Goal: Navigation & Orientation: Find specific page/section

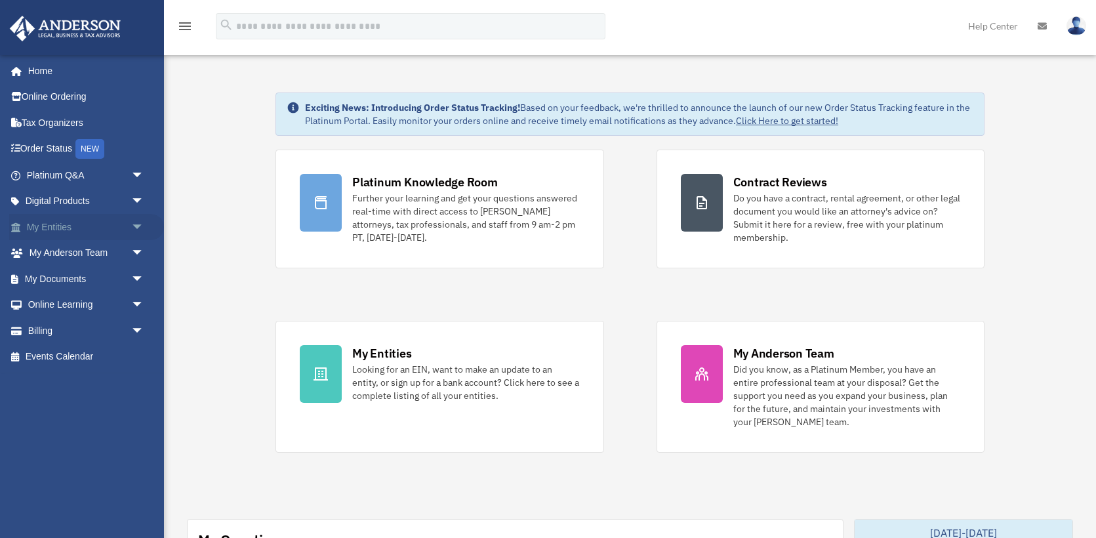
click at [131, 224] on span "arrow_drop_down" at bounding box center [144, 227] width 26 height 27
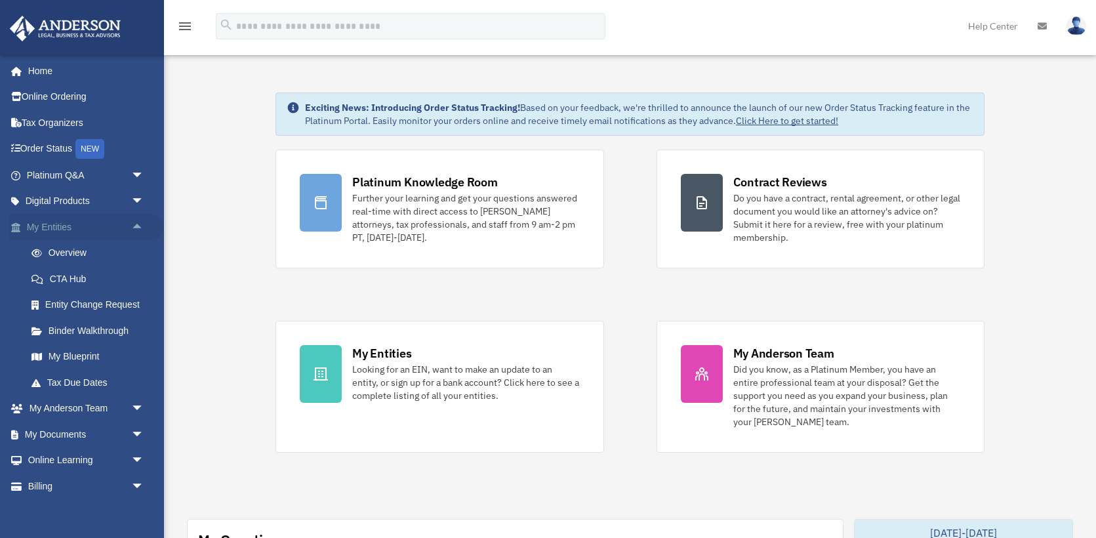
click at [131, 224] on span "arrow_drop_up" at bounding box center [144, 227] width 26 height 27
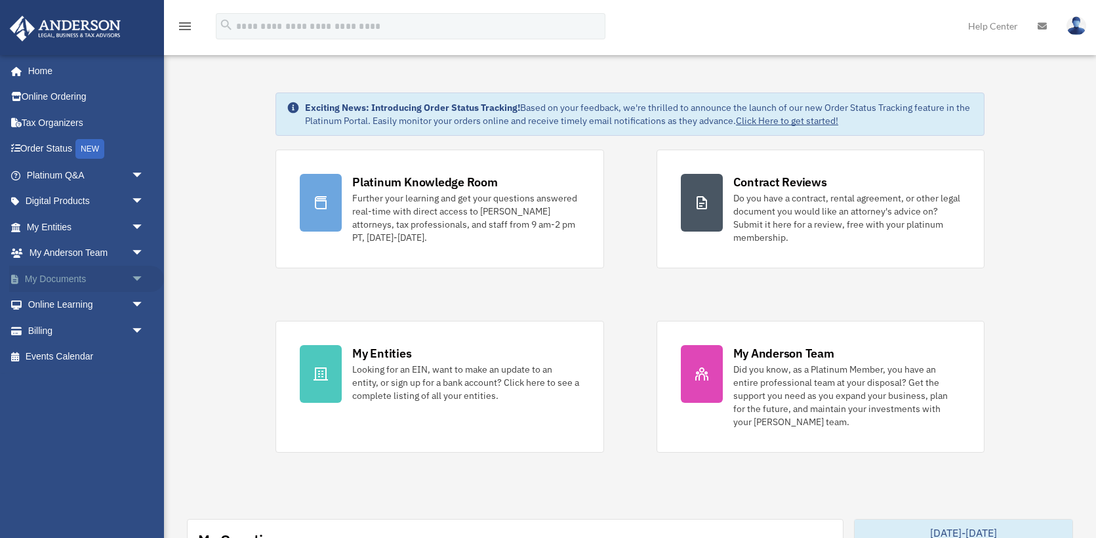
click at [138, 269] on span "arrow_drop_down" at bounding box center [144, 279] width 26 height 27
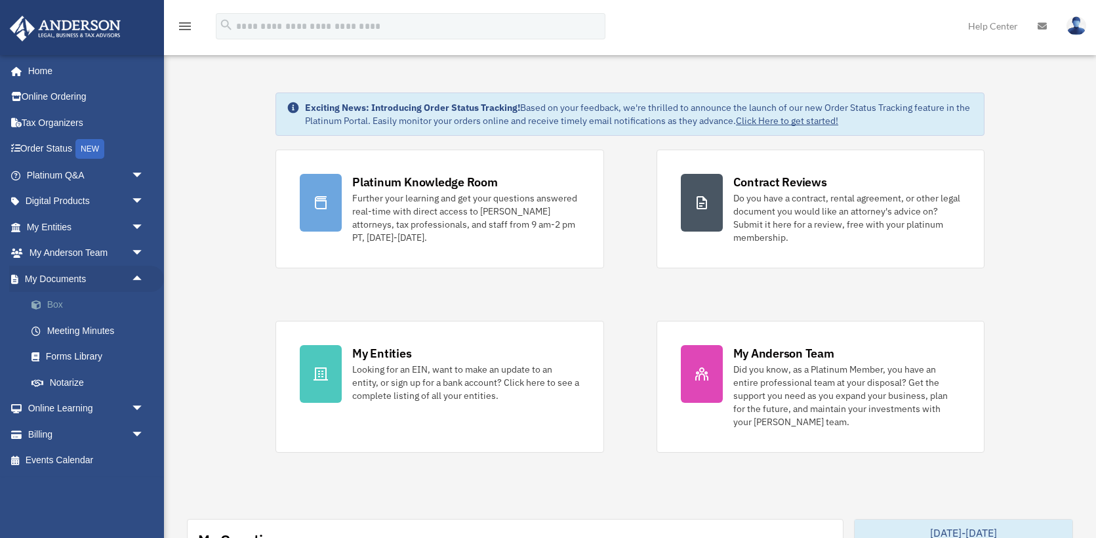
click at [56, 305] on link "Box" at bounding box center [91, 305] width 146 height 26
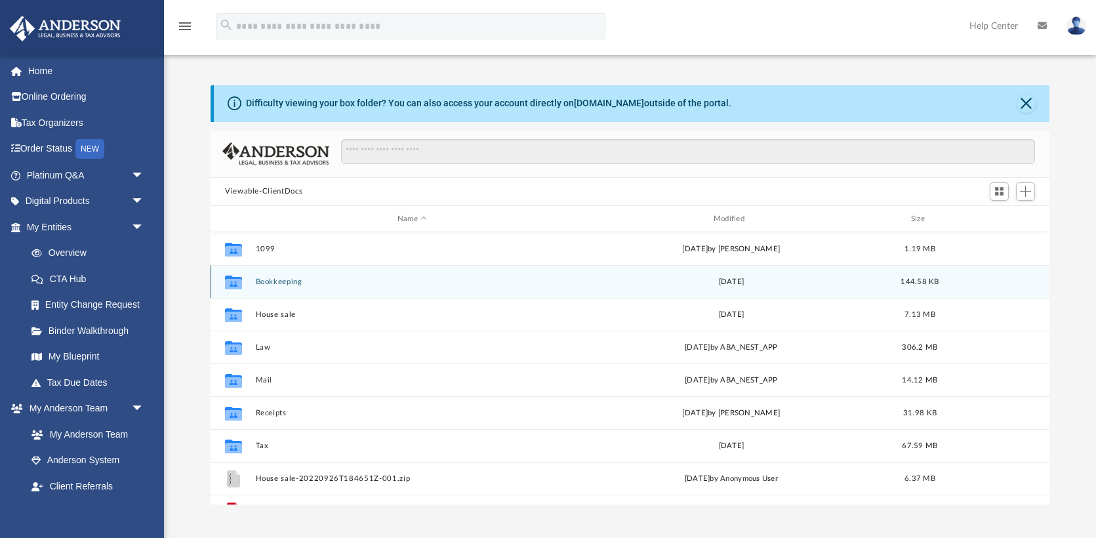
scroll to position [298, 839]
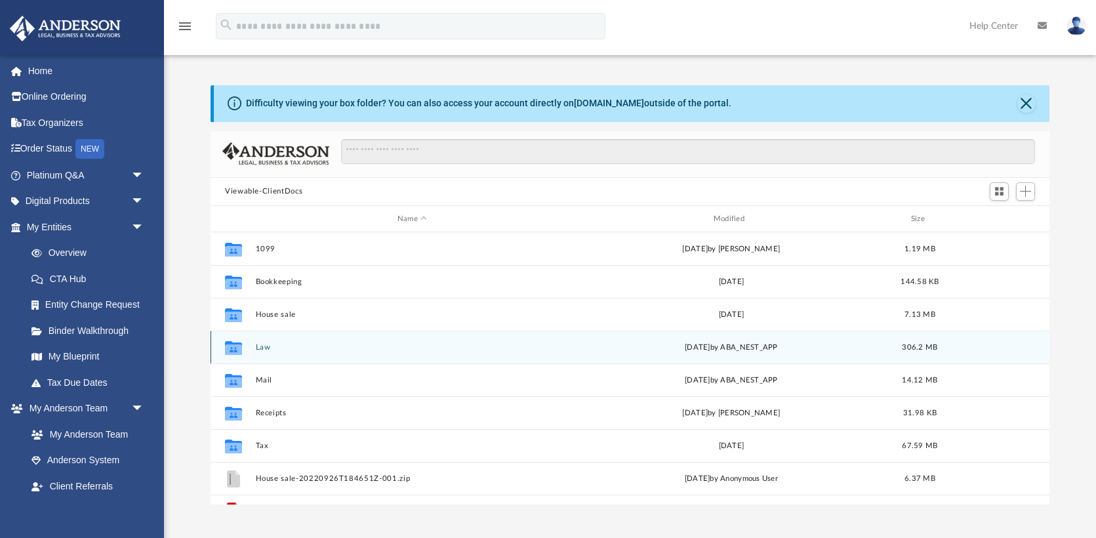
click at [266, 348] on button "Law" at bounding box center [413, 347] width 314 height 9
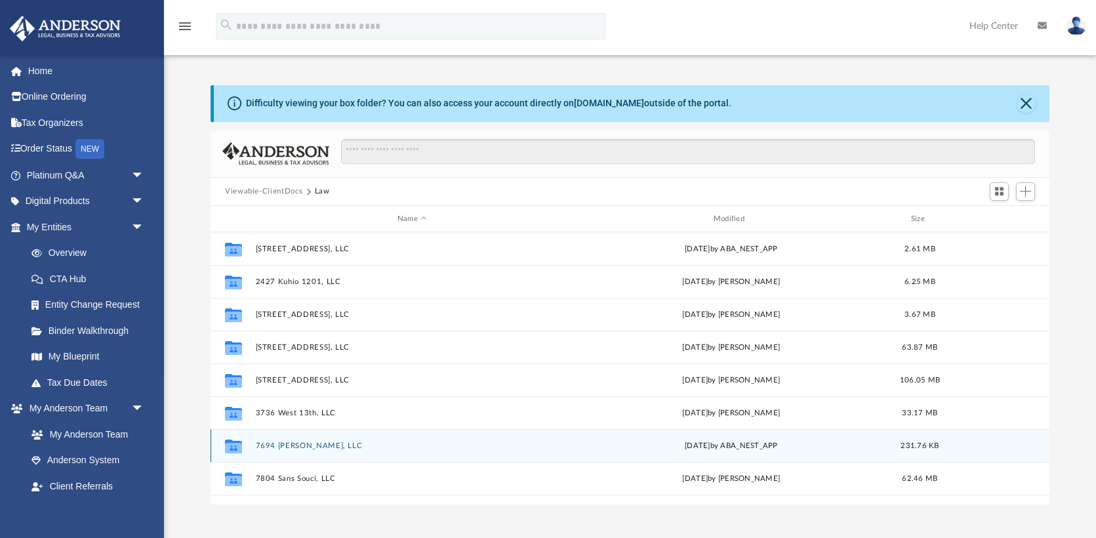
click at [294, 448] on button "7694 Sir Kaufmann, LLC" at bounding box center [413, 445] width 314 height 9
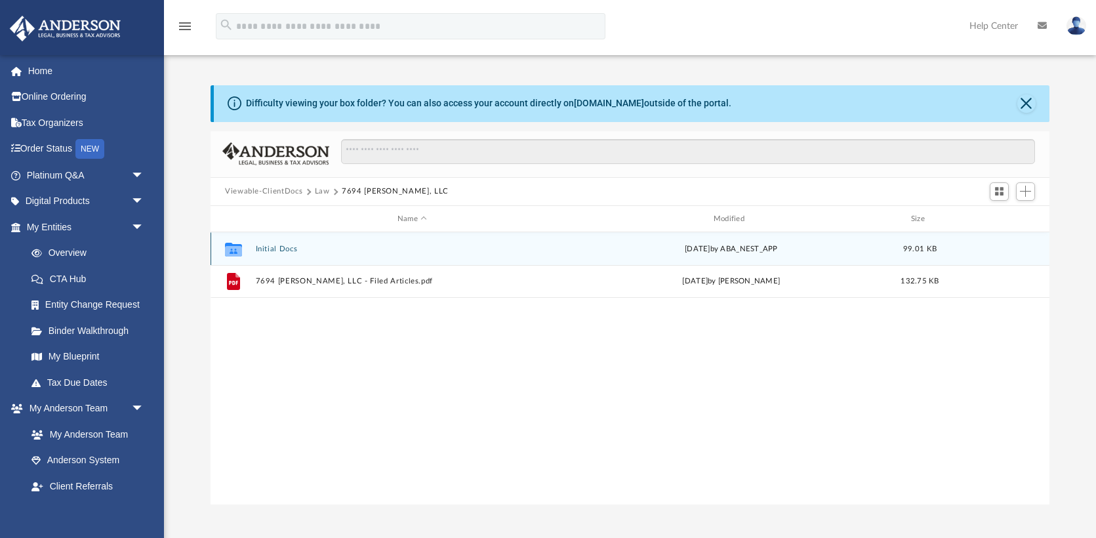
click at [277, 249] on button "Initial Docs" at bounding box center [413, 249] width 314 height 9
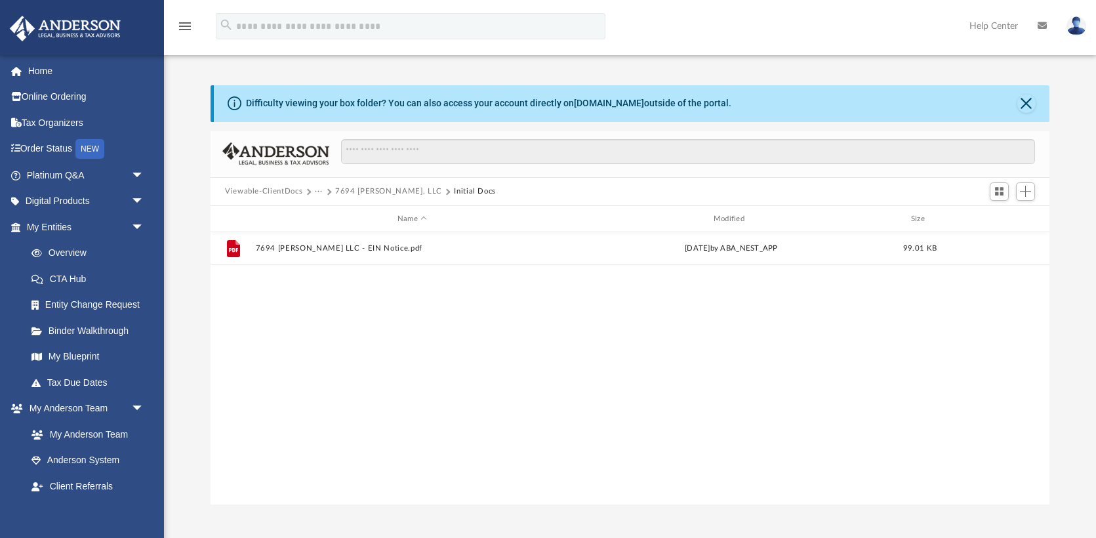
click at [381, 192] on button "7694 Sir Kaufmann, LLC" at bounding box center [388, 192] width 107 height 12
